Goal: Download file/media

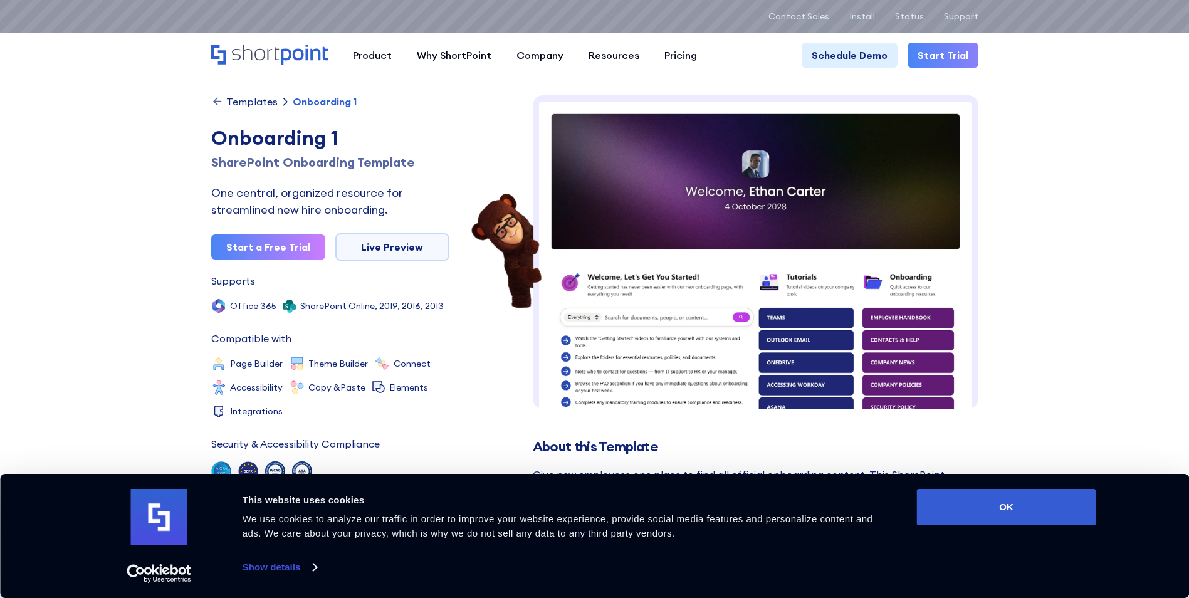
click at [990, 510] on button "OK" at bounding box center [1006, 507] width 179 height 36
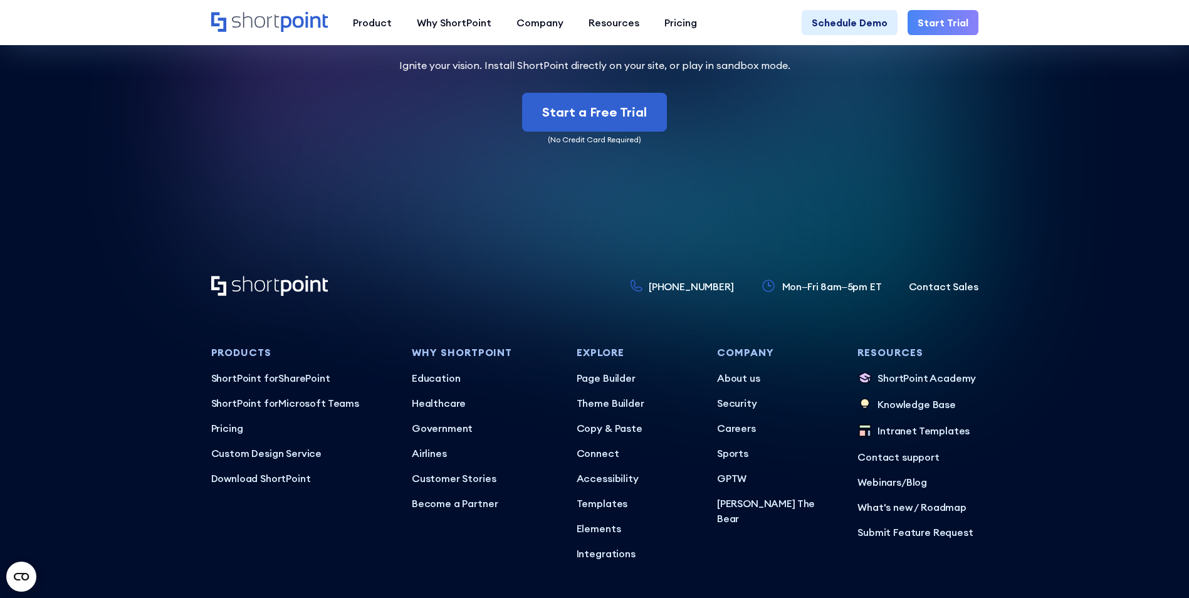
scroll to position [3781, 0]
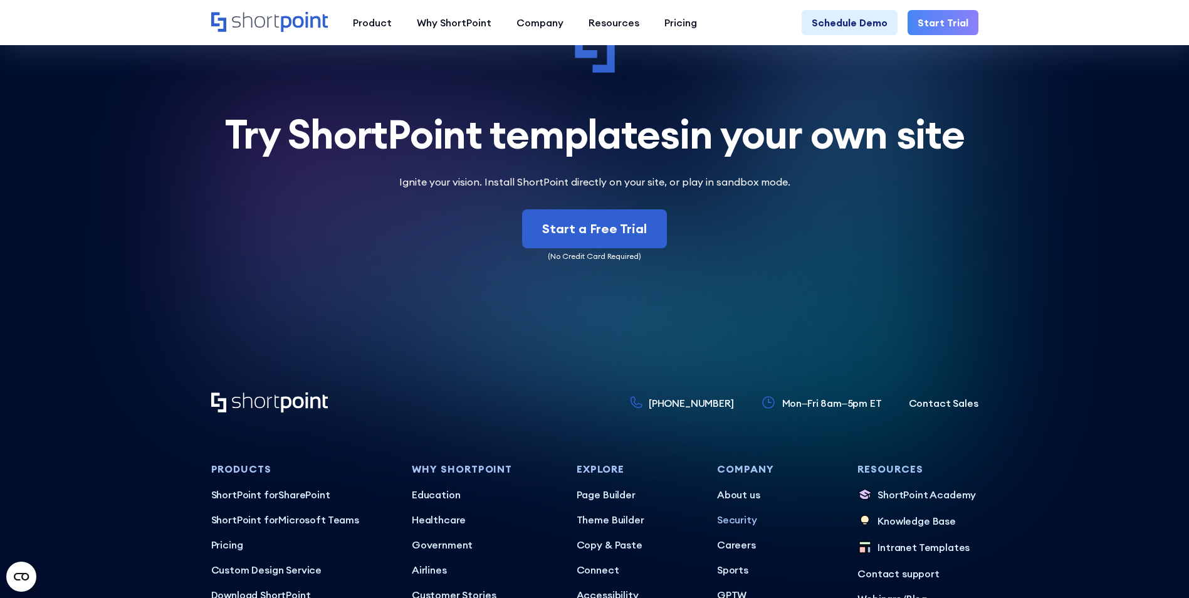
drag, startPoint x: 735, startPoint y: 448, endPoint x: 734, endPoint y: 402, distance: 45.8
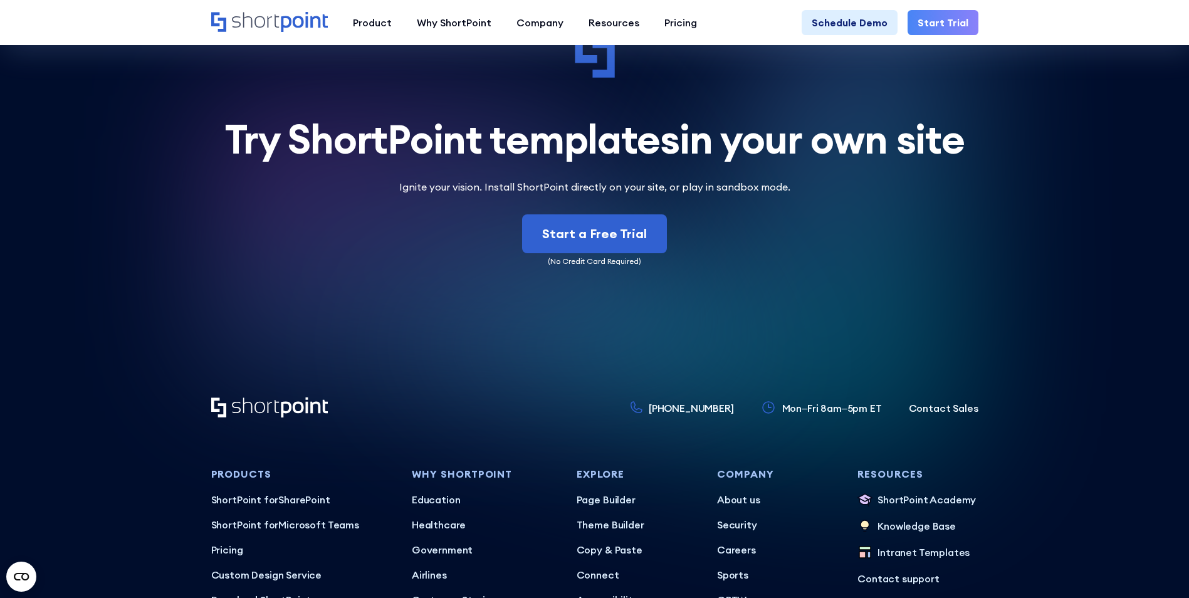
click at [874, 401] on p "Mon–Fri 8am–5pm ET" at bounding box center [832, 408] width 100 height 15
drag, startPoint x: 874, startPoint y: 393, endPoint x: 988, endPoint y: 402, distance: 114.5
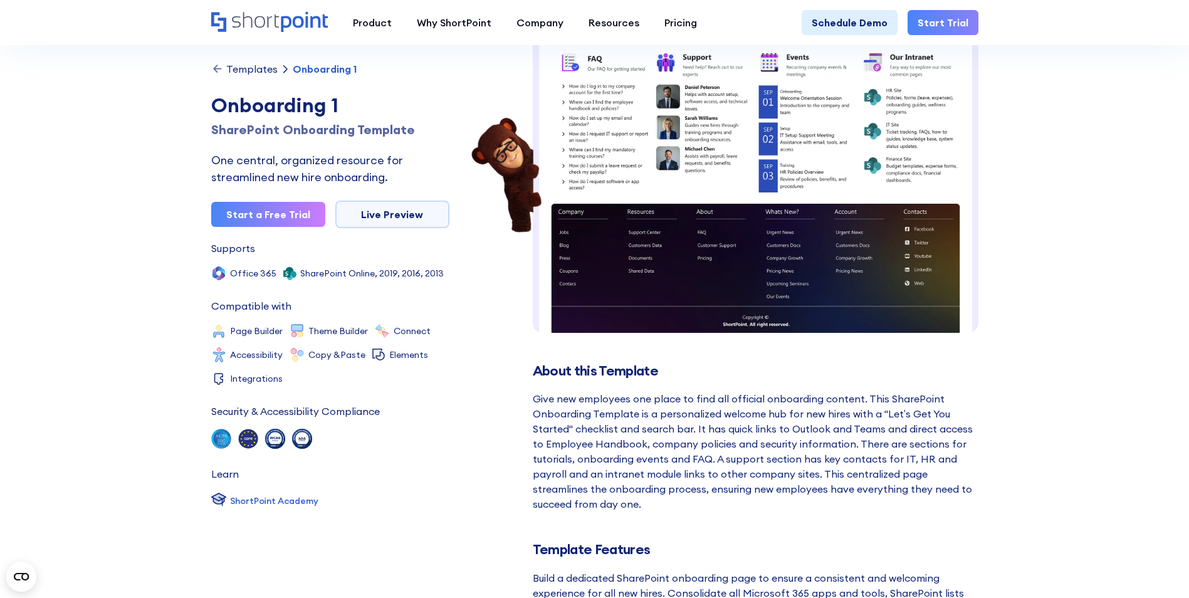
scroll to position [0, 0]
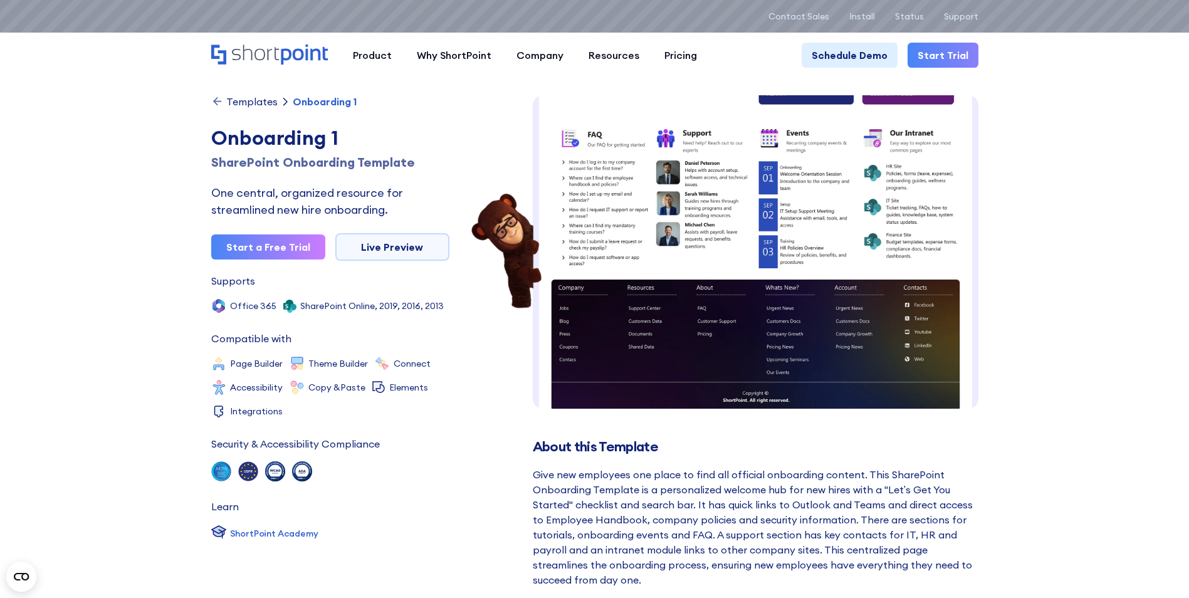
click at [493, 196] on img at bounding box center [505, 252] width 75 height 120
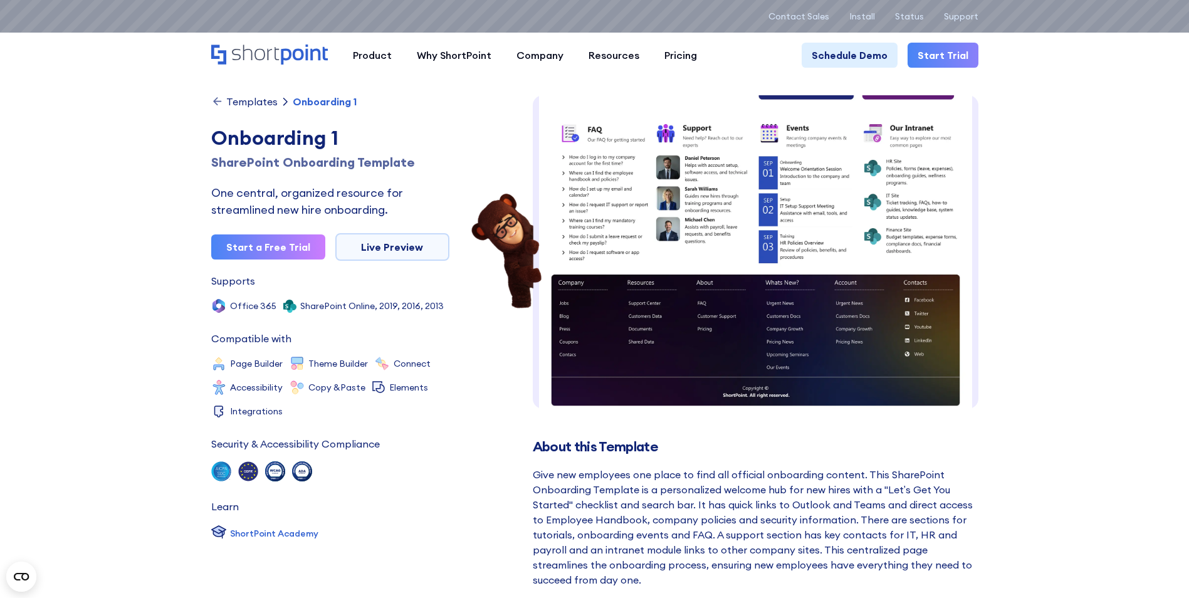
scroll to position [320, 0]
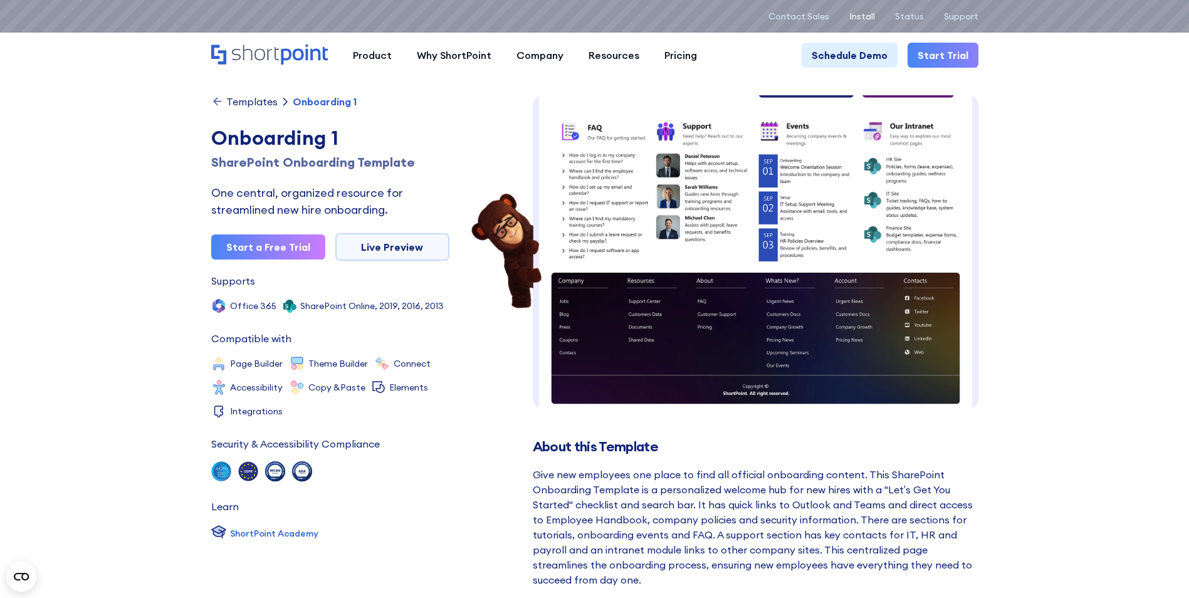
click at [864, 17] on p "Install" at bounding box center [862, 16] width 26 height 10
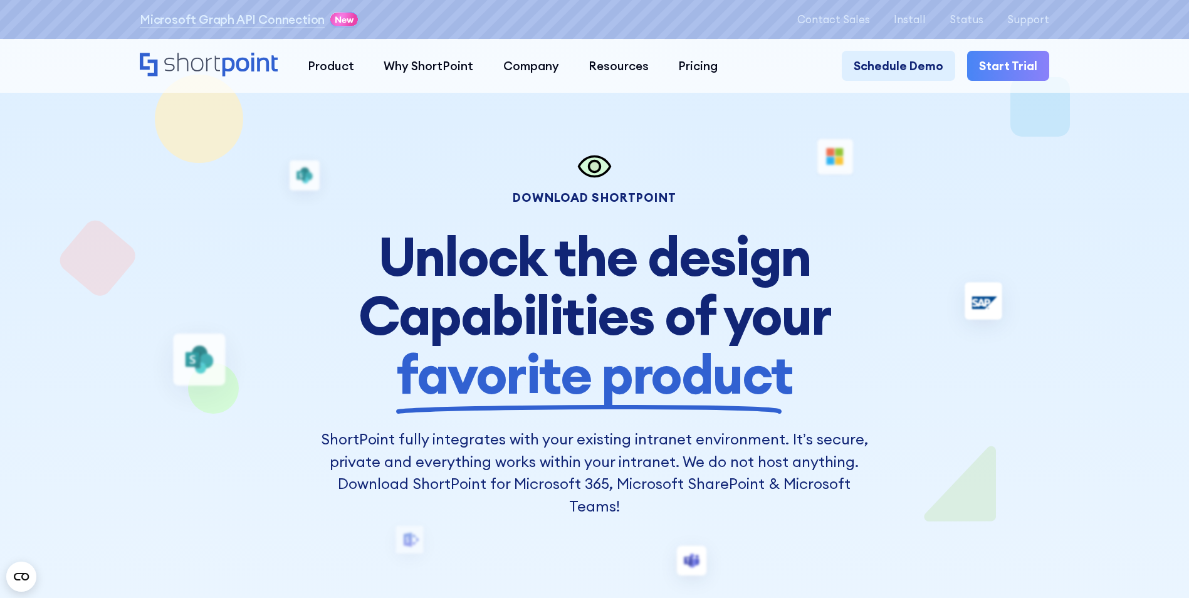
click at [589, 171] on icon at bounding box center [594, 167] width 31 height 20
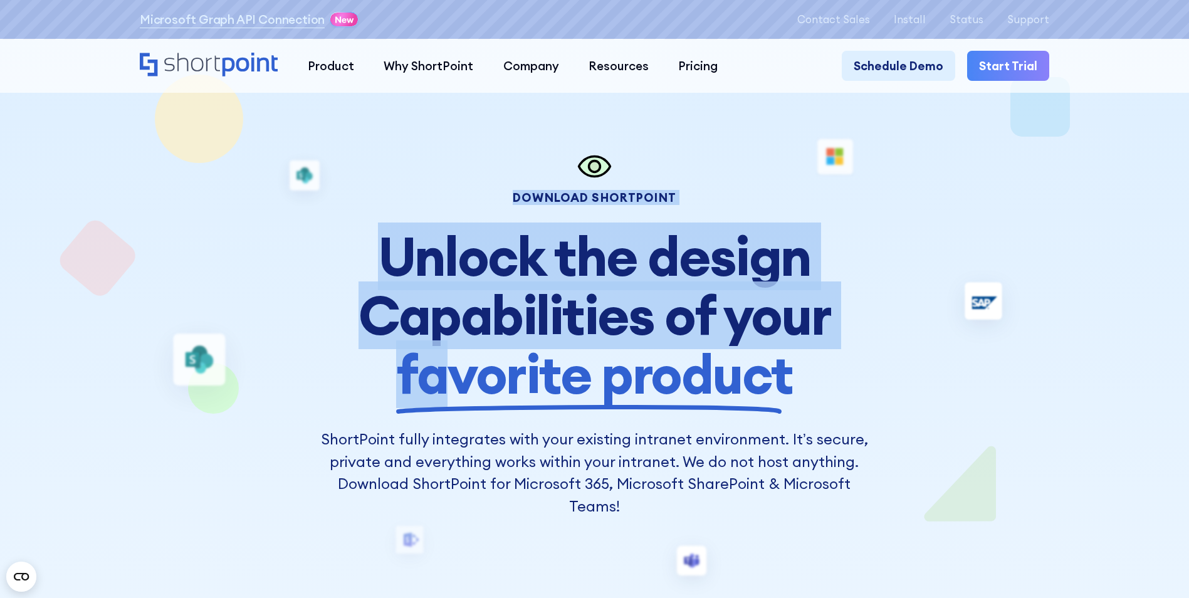
drag, startPoint x: 589, startPoint y: 171, endPoint x: 928, endPoint y: 254, distance: 349.8
click at [928, 254] on div "Download Shortpoint Unlock the design Capabilities of your favorite product Sho…" at bounding box center [594, 333] width 909 height 369
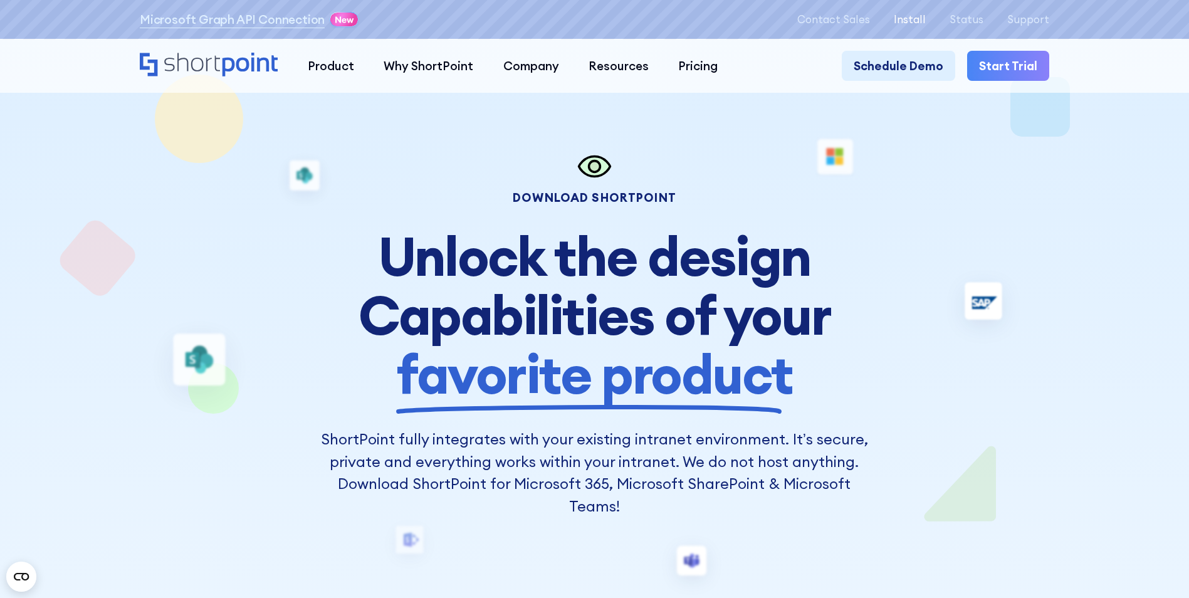
click at [909, 21] on p "Install" at bounding box center [910, 19] width 32 height 12
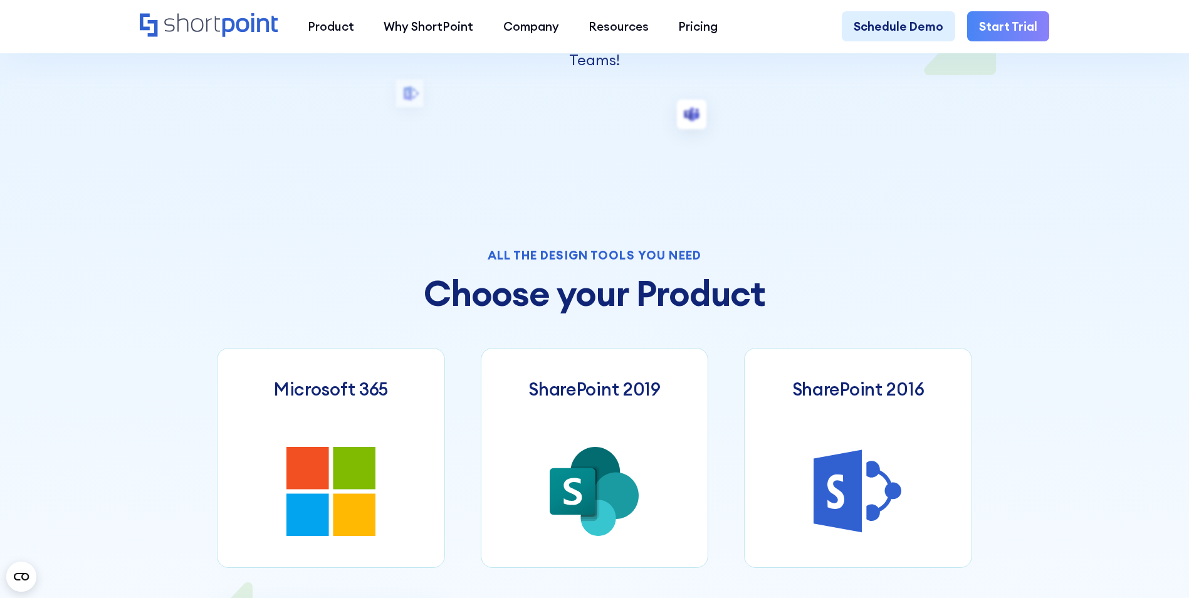
scroll to position [627, 0]
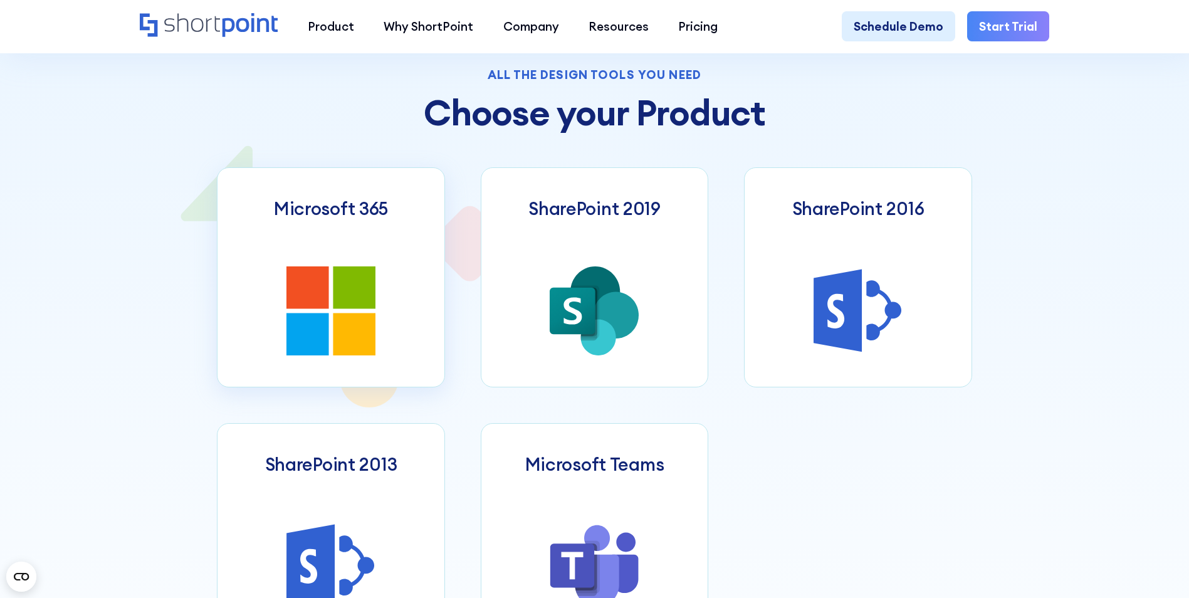
click at [301, 317] on icon at bounding box center [330, 310] width 89 height 89
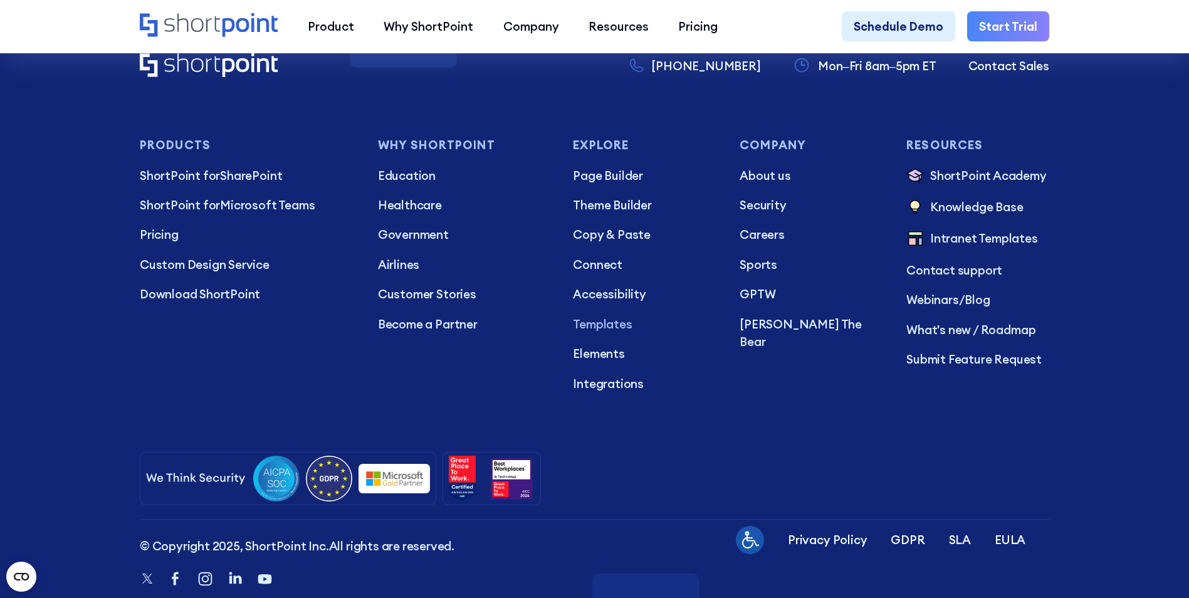
scroll to position [3635, 0]
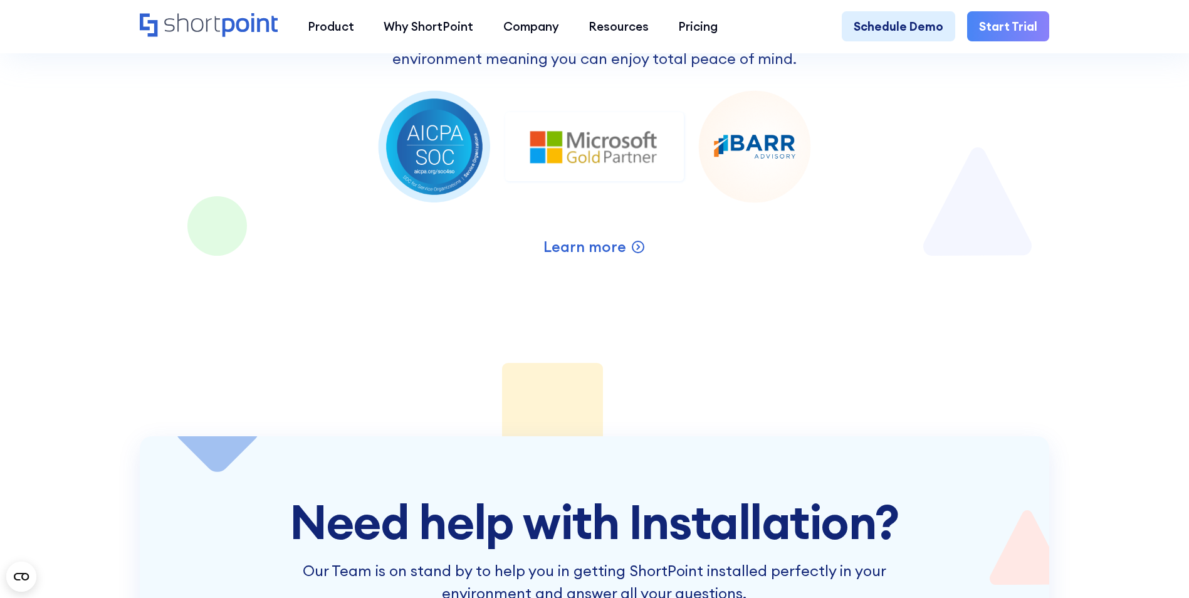
drag, startPoint x: 698, startPoint y: 406, endPoint x: 820, endPoint y: 98, distance: 331.7
